Goal: Check status: Check status

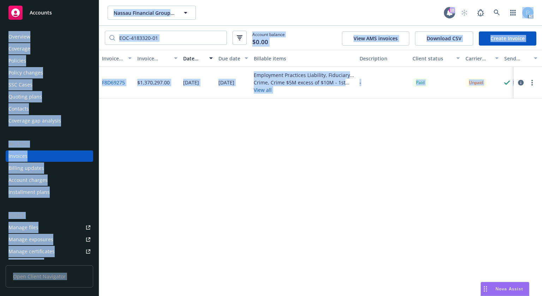
click at [48, 15] on span "Accounts" at bounding box center [41, 13] width 22 height 6
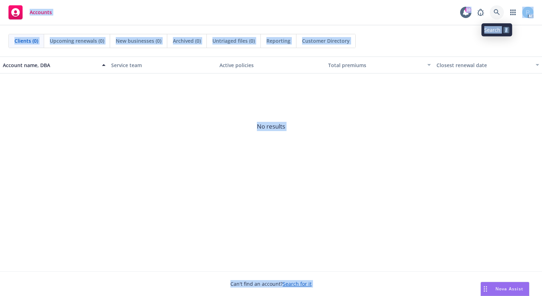
click at [497, 14] on icon at bounding box center [497, 12] width 6 height 6
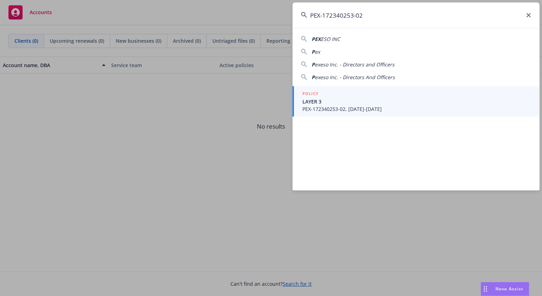
type input "PEX-172340253-02"
click at [334, 93] on div "POLICY" at bounding box center [417, 94] width 229 height 8
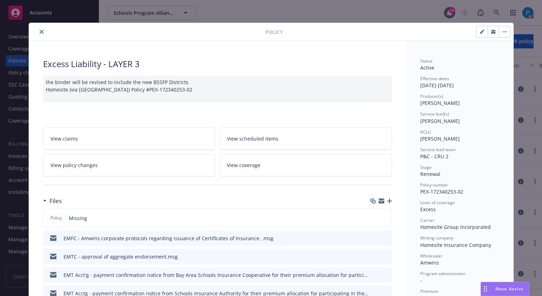
click at [37, 33] on button "close" at bounding box center [41, 32] width 8 height 8
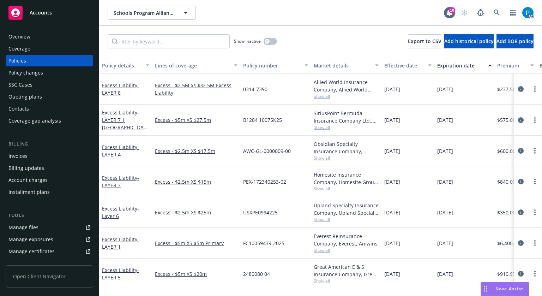
click at [30, 156] on div "Invoices" at bounding box center [49, 155] width 82 height 11
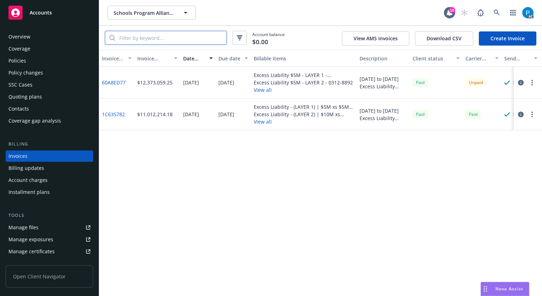
click at [160, 38] on input "search" at bounding box center [171, 37] width 112 height 13
paste input "PEX-172340253-02"
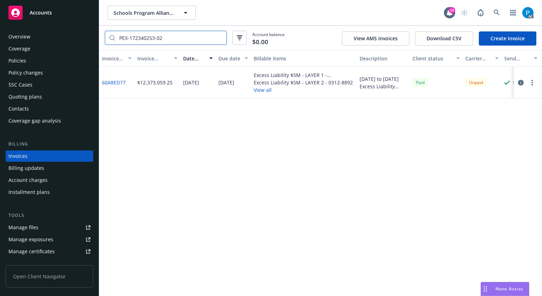
type input "PEX-172340253-02"
click at [520, 81] on icon "button" at bounding box center [521, 83] width 6 height 6
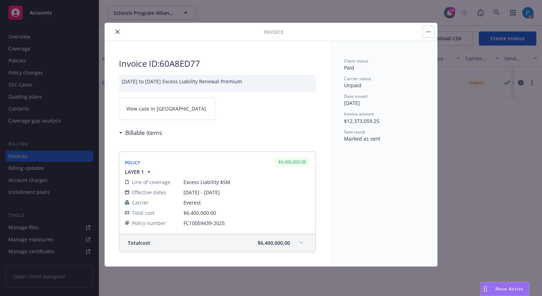
click at [172, 107] on link "View case in [GEOGRAPHIC_DATA]" at bounding box center [167, 108] width 96 height 22
